Goal: Transaction & Acquisition: Book appointment/travel/reservation

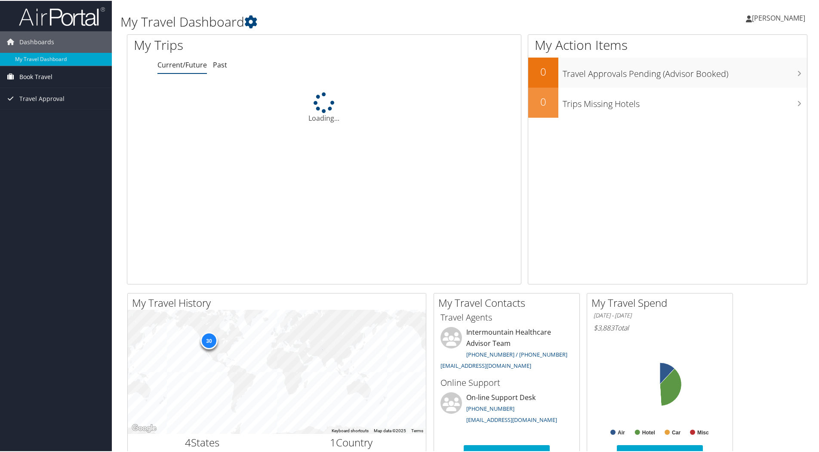
click at [57, 78] on link "Book Travel" at bounding box center [56, 75] width 112 height 21
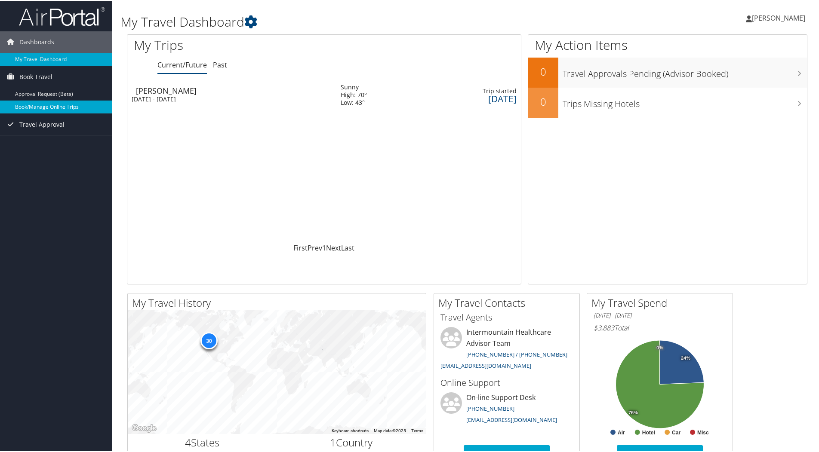
click at [47, 106] on link "Book/Manage Online Trips" at bounding box center [56, 106] width 112 height 13
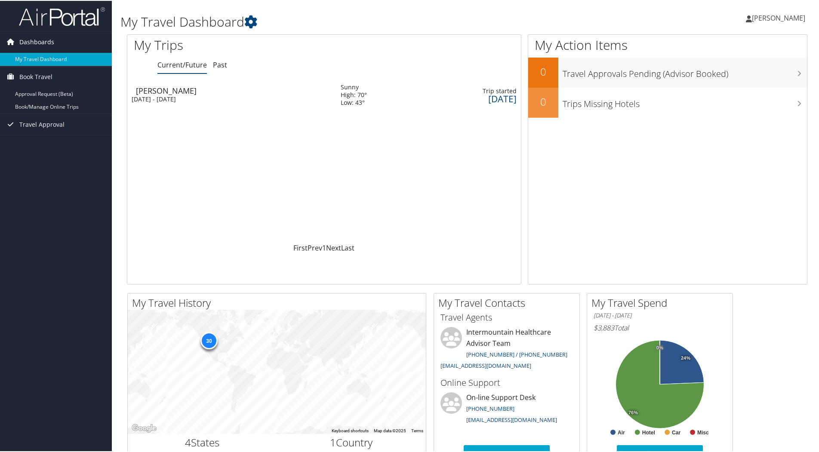
click at [44, 38] on span "Dashboards" at bounding box center [36, 41] width 35 height 21
click at [42, 39] on span "Dashboards" at bounding box center [36, 41] width 35 height 21
click at [42, 58] on link "My Travel Dashboard" at bounding box center [56, 58] width 112 height 13
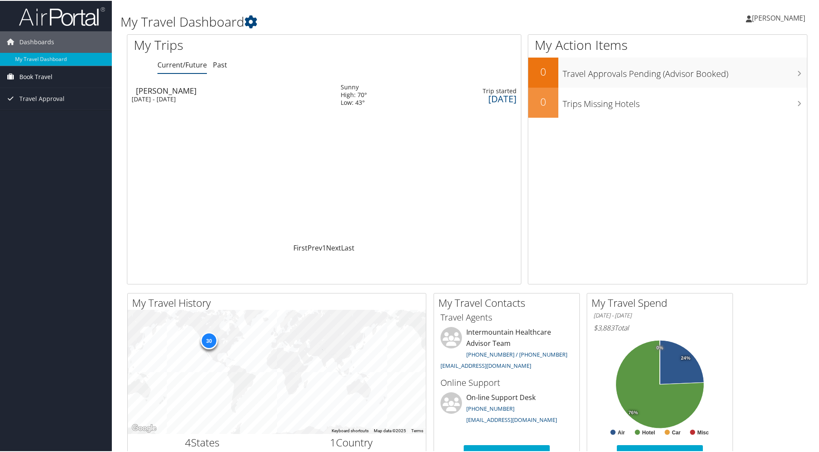
click at [34, 74] on span "Book Travel" at bounding box center [35, 75] width 33 height 21
click at [37, 103] on link "Book/Manage Online Trips" at bounding box center [56, 106] width 112 height 13
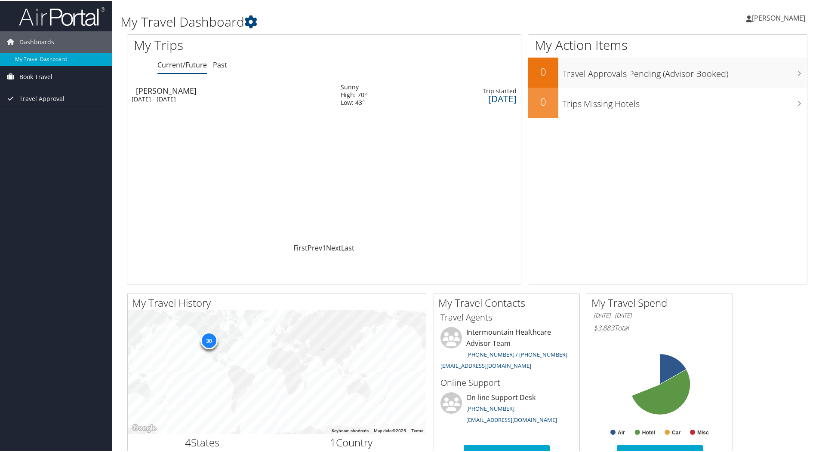
click at [46, 72] on span "Book Travel" at bounding box center [35, 75] width 33 height 21
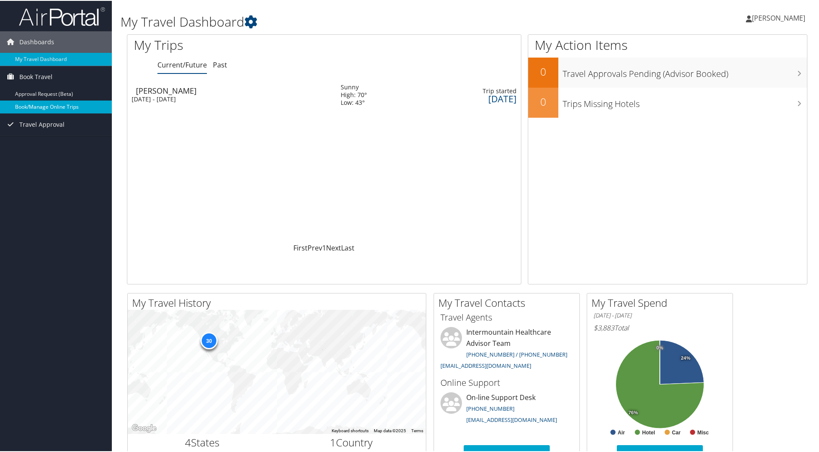
click at [37, 104] on link "Book/Manage Online Trips" at bounding box center [56, 106] width 112 height 13
